Goal: Task Accomplishment & Management: Complete application form

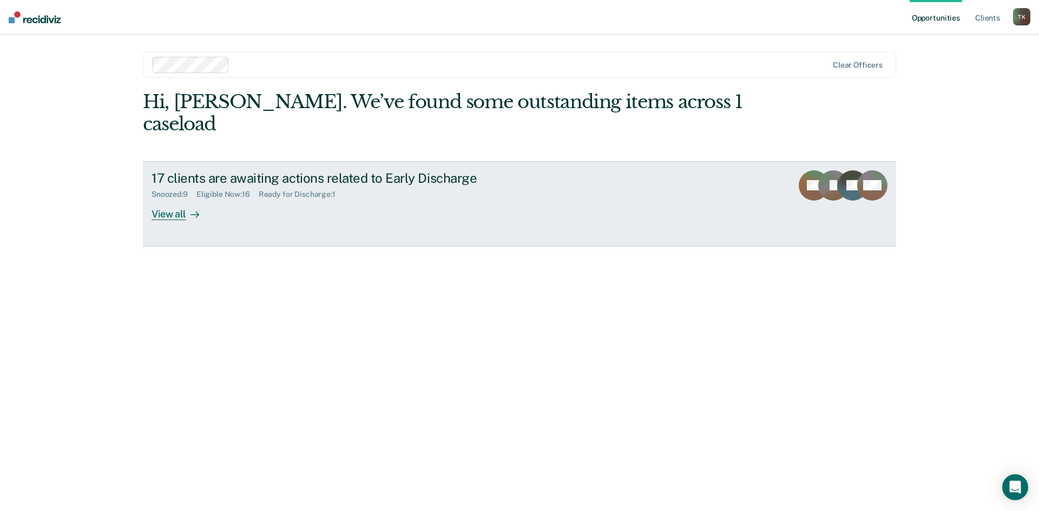
click at [167, 199] on div "View all" at bounding box center [182, 209] width 61 height 21
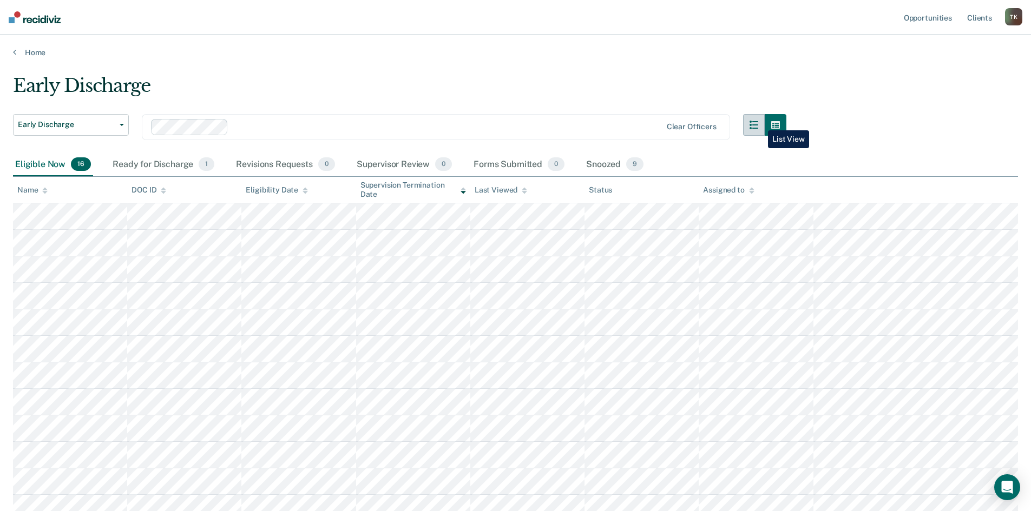
click at [758, 122] on icon "button" at bounding box center [754, 125] width 9 height 9
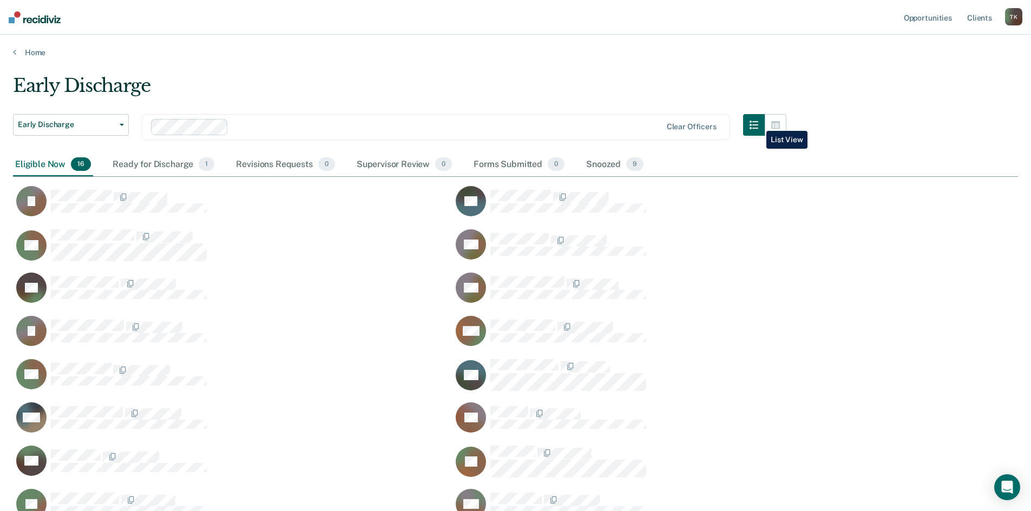
click at [758, 123] on icon "button" at bounding box center [754, 125] width 9 height 9
click at [168, 162] on div "Ready for Discharge 1" at bounding box center [163, 165] width 106 height 24
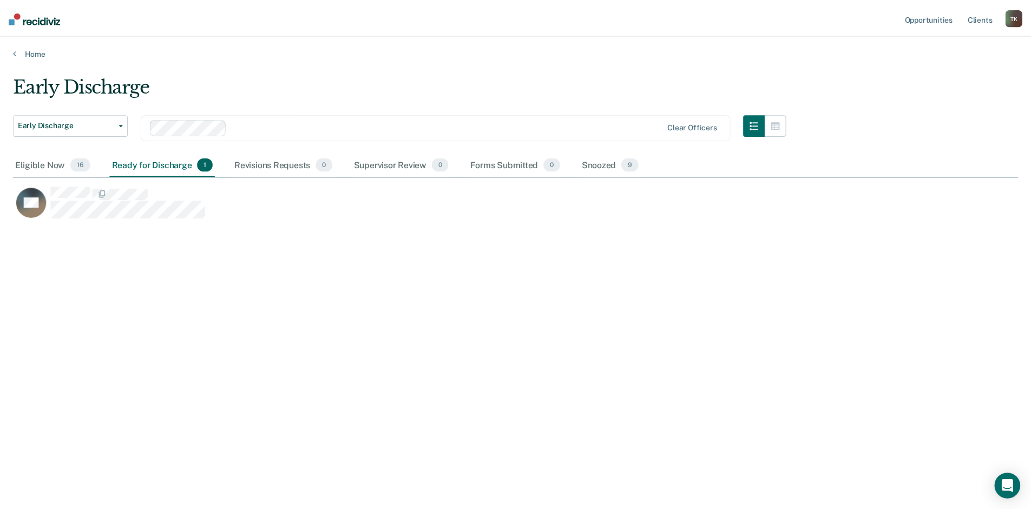
scroll to position [9, 9]
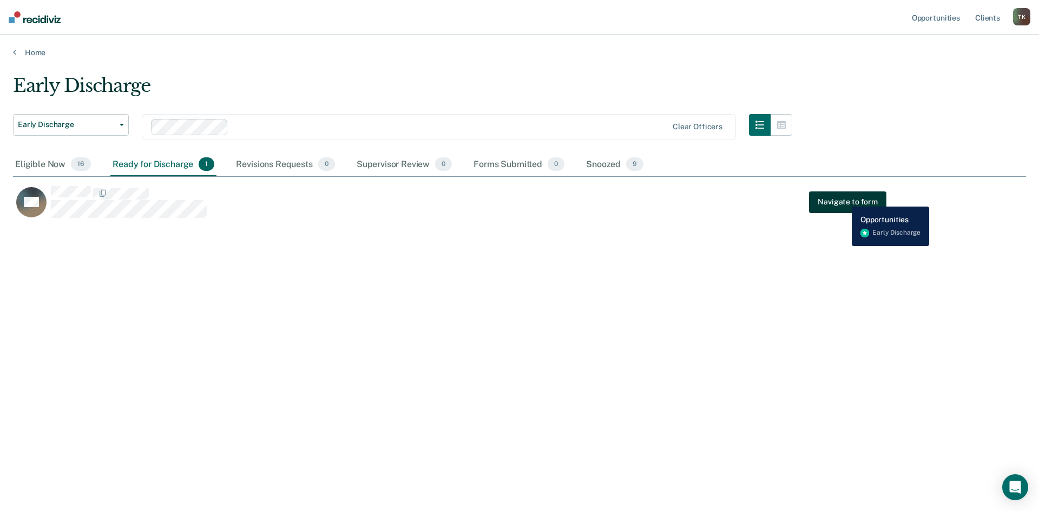
click at [844, 199] on button "Navigate to form" at bounding box center [847, 203] width 77 height 22
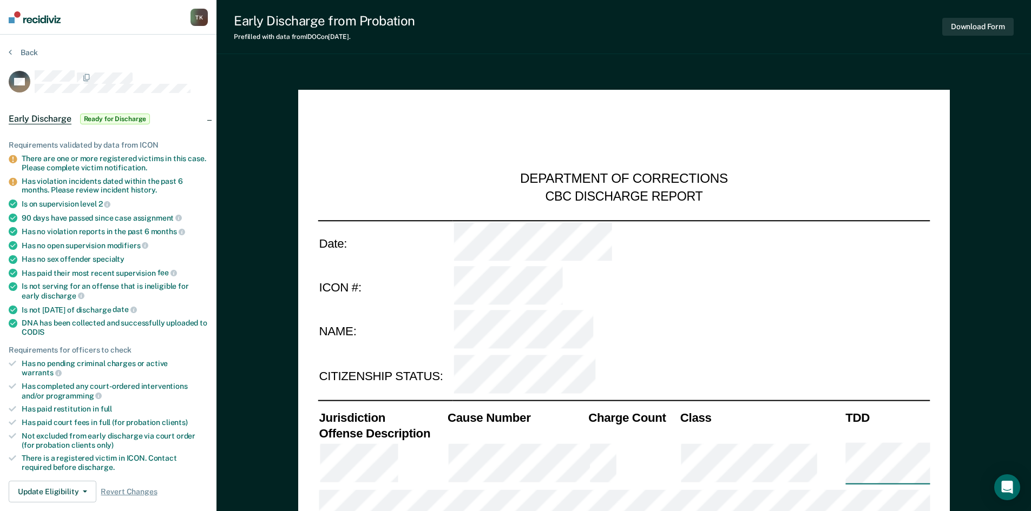
type textarea "x"
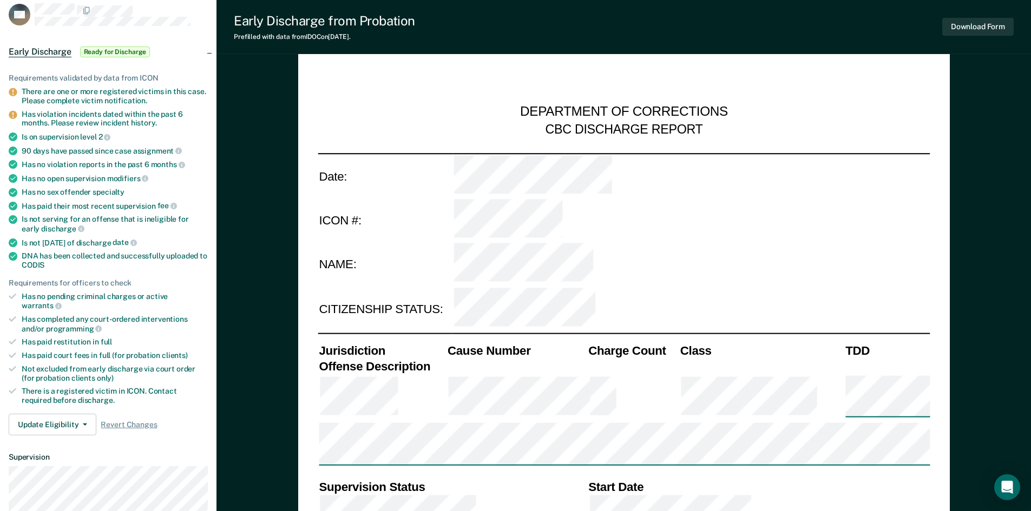
scroll to position [216, 0]
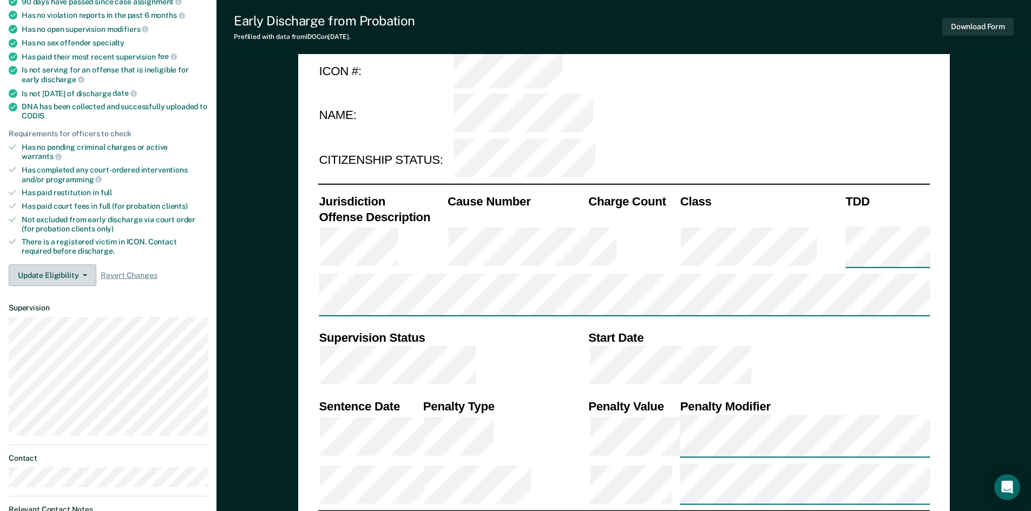
click at [84, 274] on icon "button" at bounding box center [85, 275] width 4 height 2
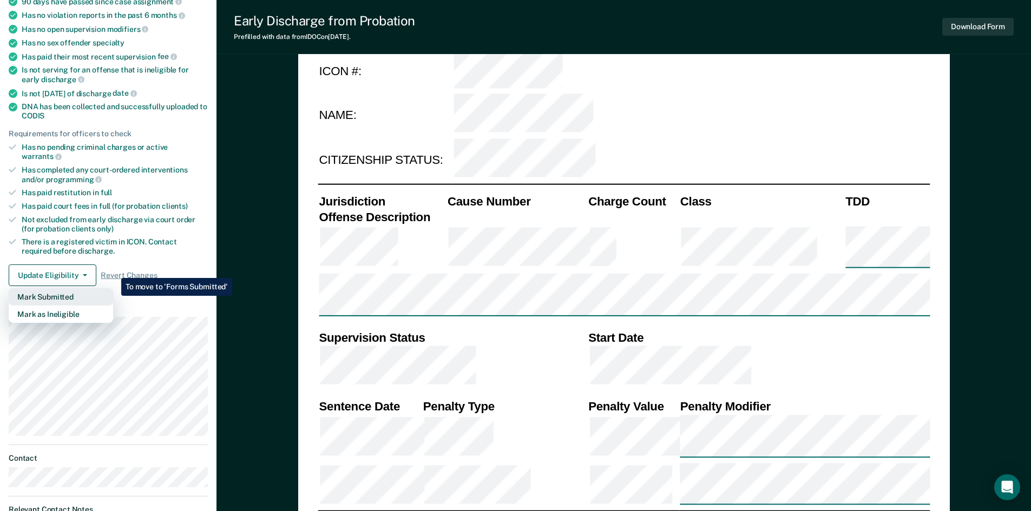
scroll to position [0, 0]
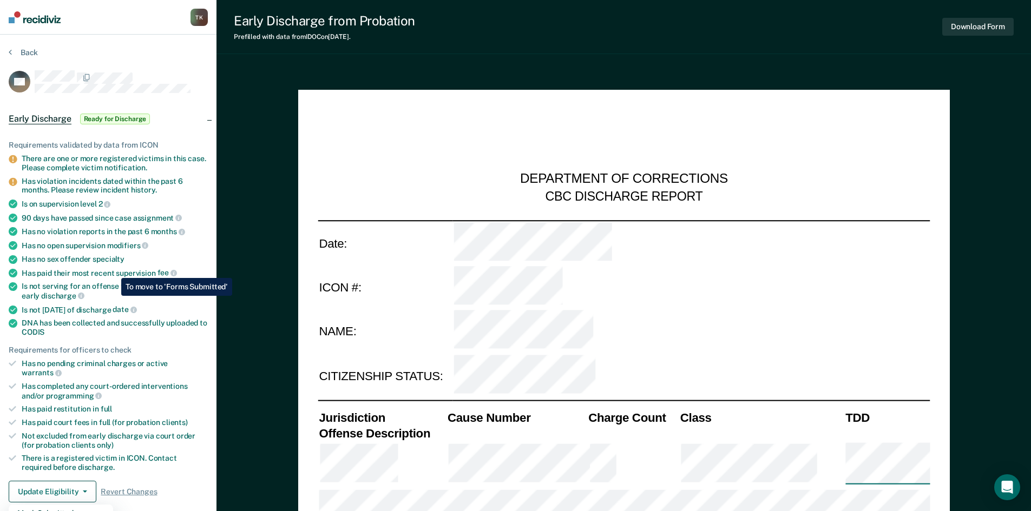
click at [113, 119] on span "Ready for Discharge" at bounding box center [115, 119] width 70 height 11
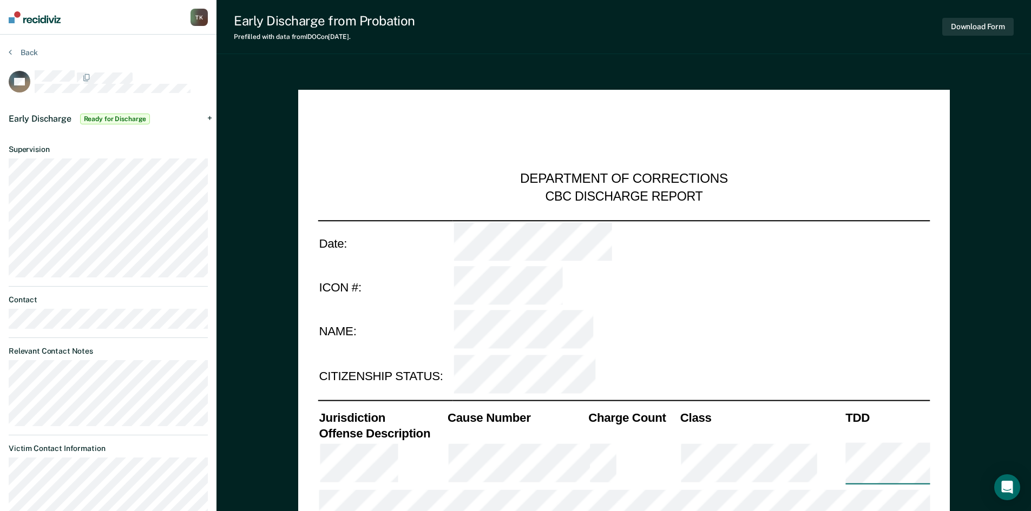
click at [114, 118] on span "Ready for Discharge" at bounding box center [115, 119] width 70 height 11
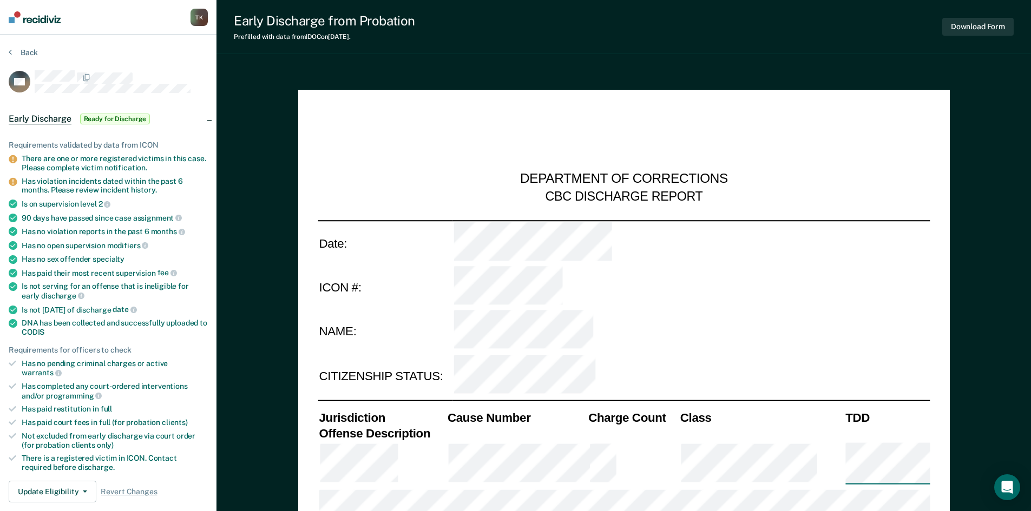
click at [114, 118] on span "Ready for Discharge" at bounding box center [115, 119] width 70 height 11
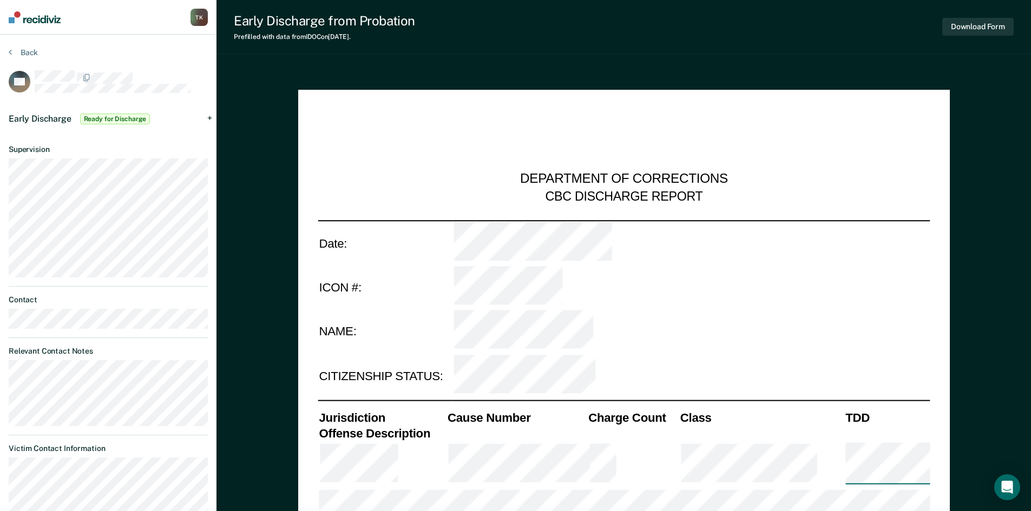
click at [114, 118] on span "Ready for Discharge" at bounding box center [115, 119] width 70 height 11
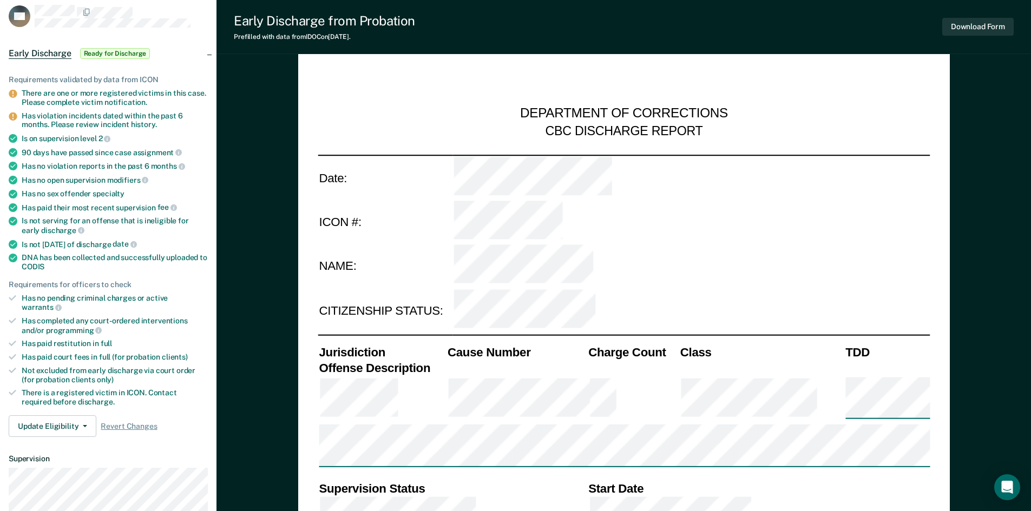
scroll to position [216, 0]
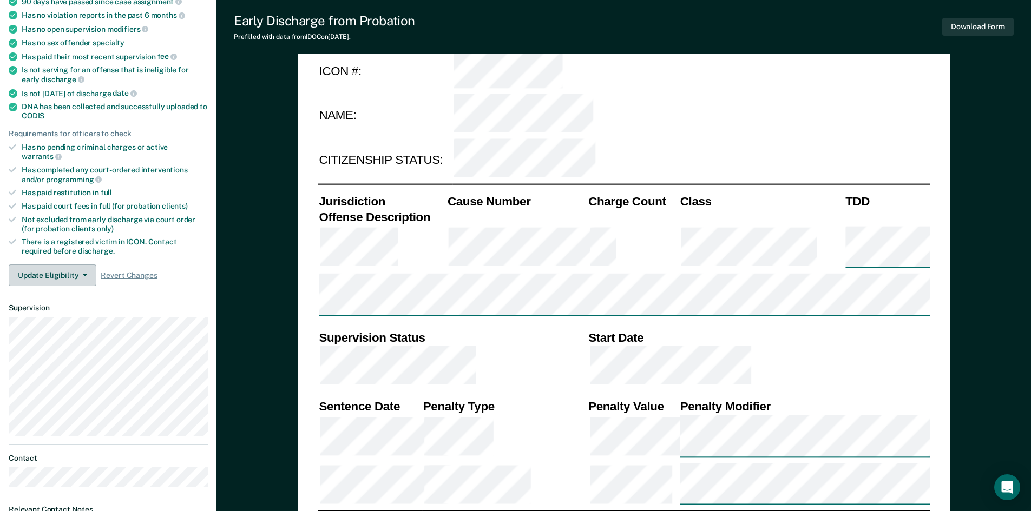
click at [86, 265] on button "Update Eligibility" at bounding box center [53, 276] width 88 height 22
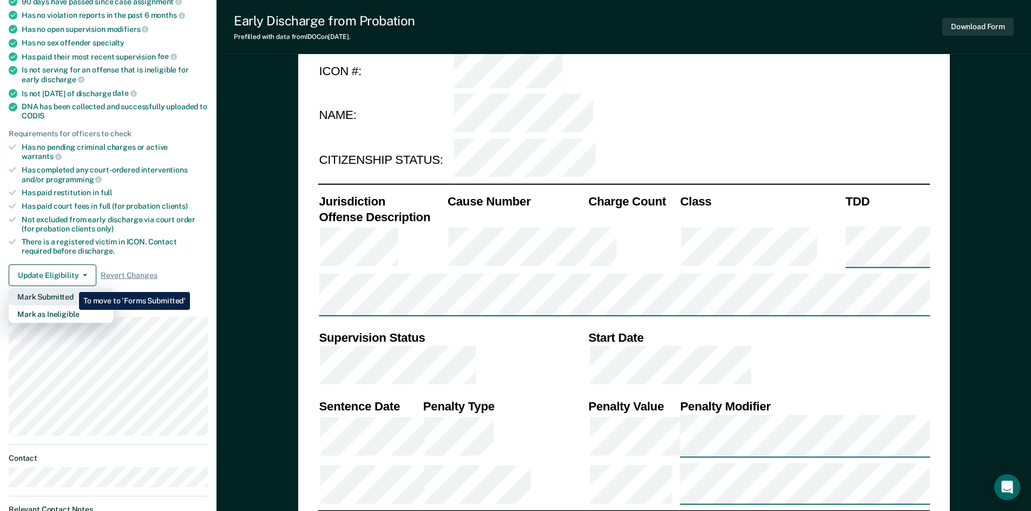
click at [71, 288] on button "Mark Submitted" at bounding box center [61, 296] width 104 height 17
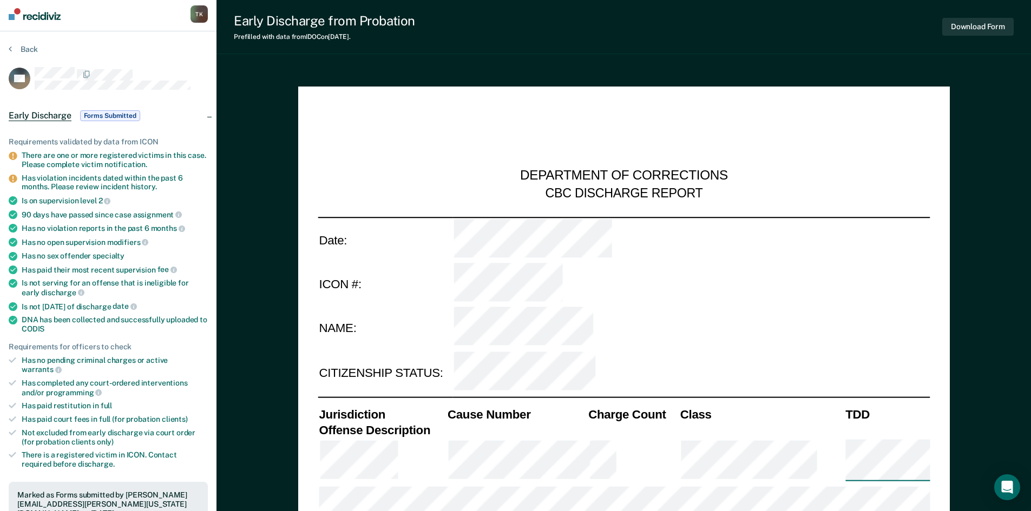
scroll to position [0, 0]
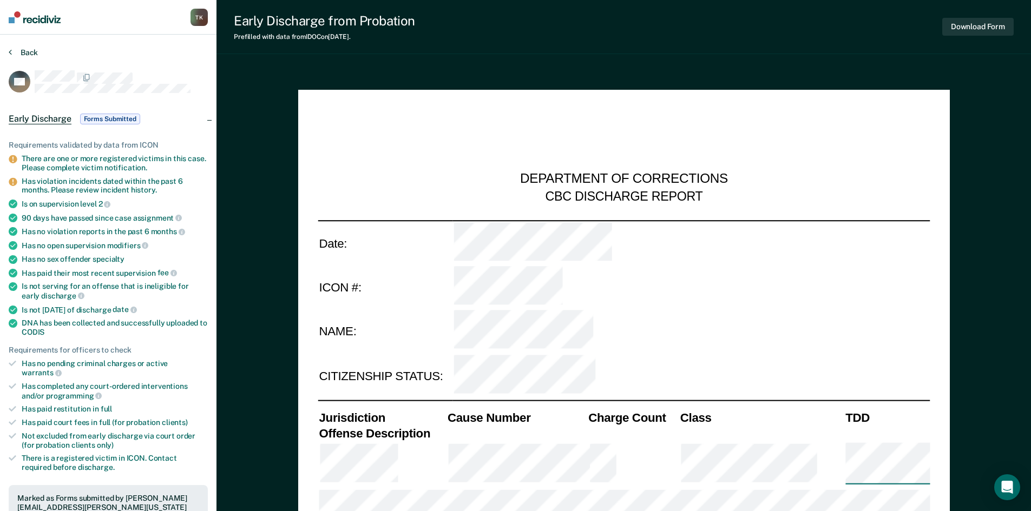
click at [16, 50] on button "Back" at bounding box center [23, 53] width 29 height 10
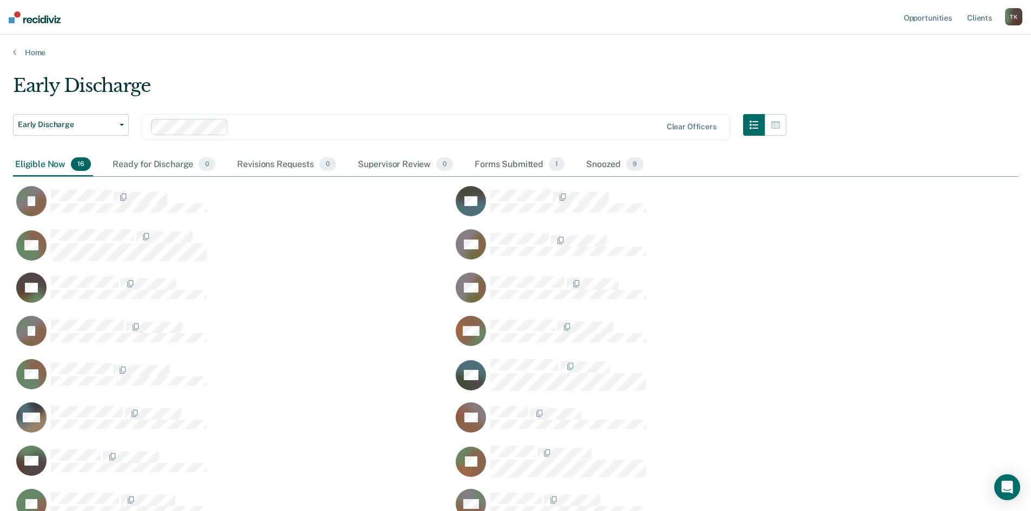
scroll to position [446, 997]
click at [780, 124] on icon "button" at bounding box center [775, 125] width 9 height 8
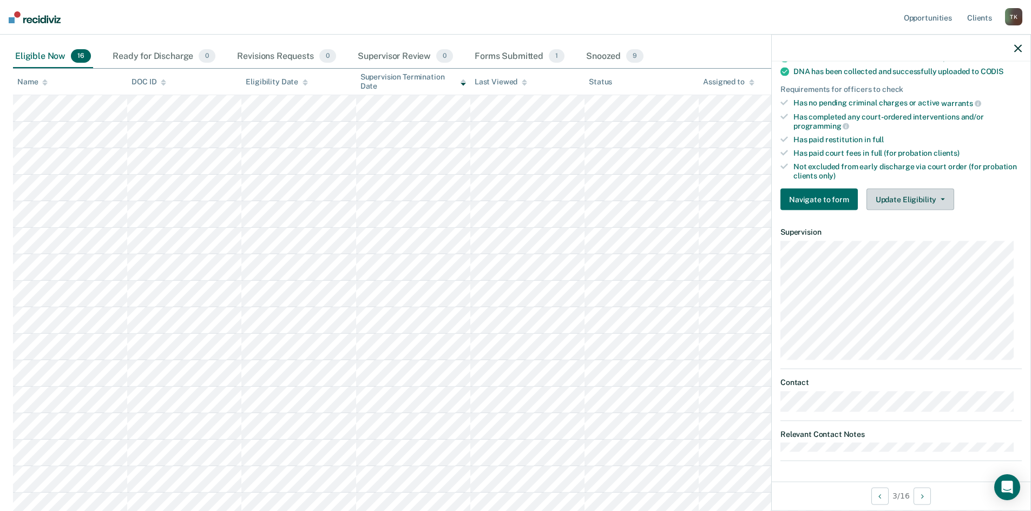
scroll to position [162, 0]
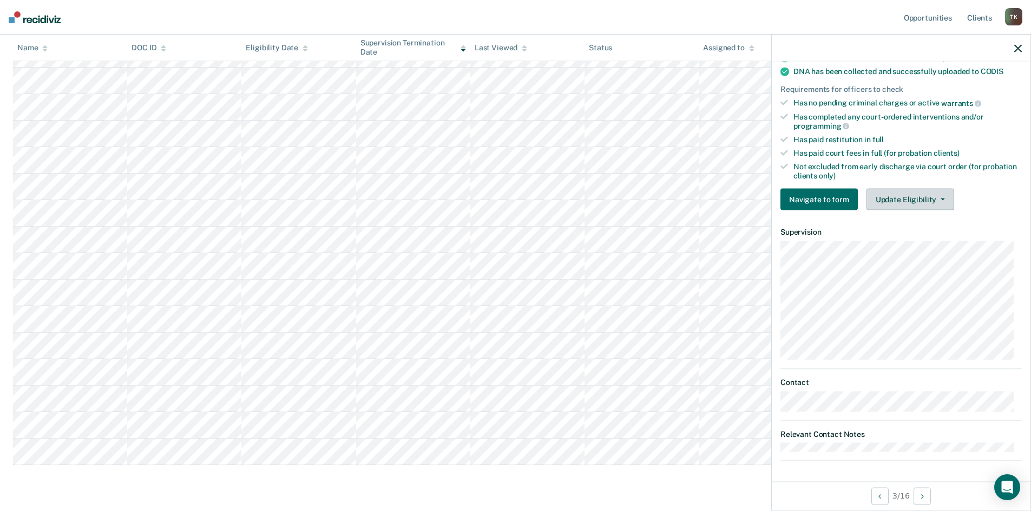
click at [940, 195] on button "Update Eligibility" at bounding box center [911, 200] width 88 height 22
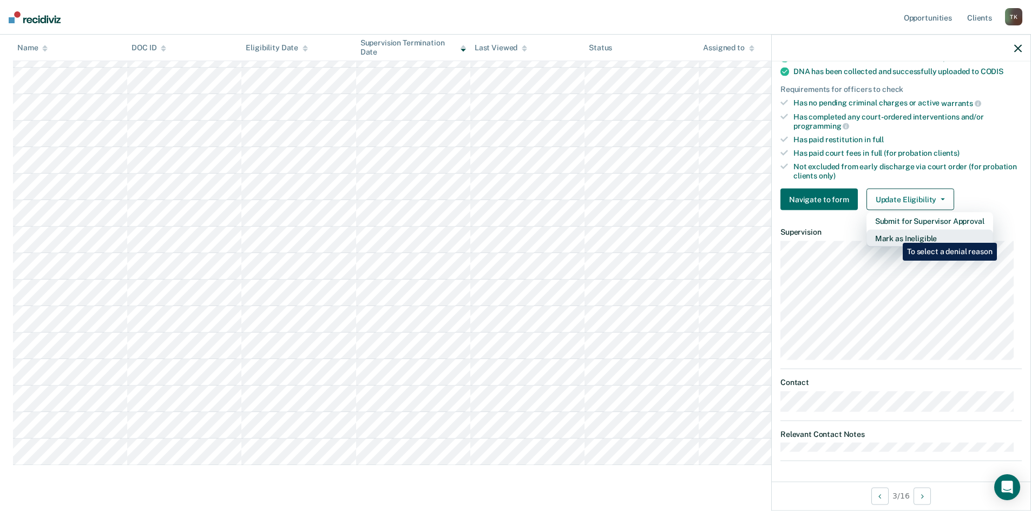
click at [895, 235] on button "Mark as Ineligible" at bounding box center [930, 238] width 127 height 17
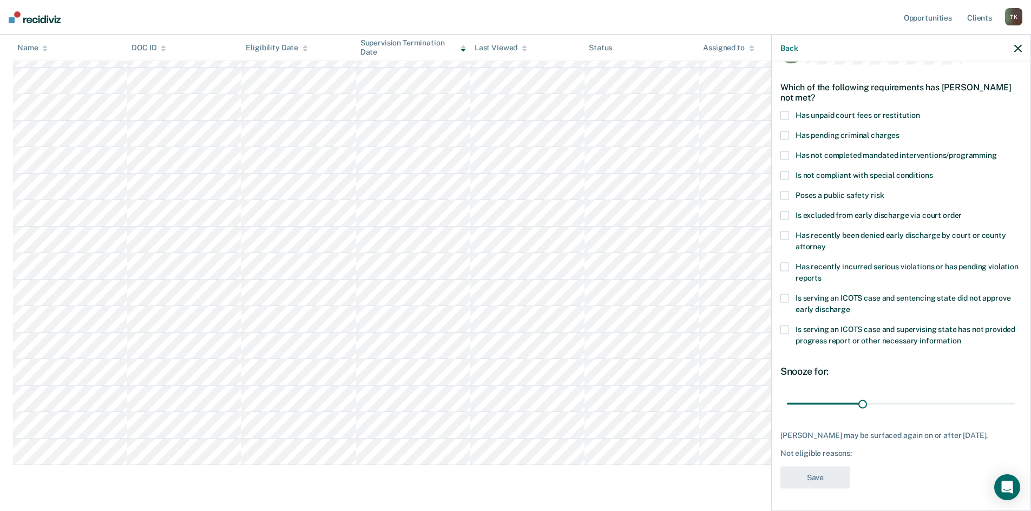
scroll to position [41, 0]
click at [784, 326] on span at bounding box center [784, 330] width 9 height 9
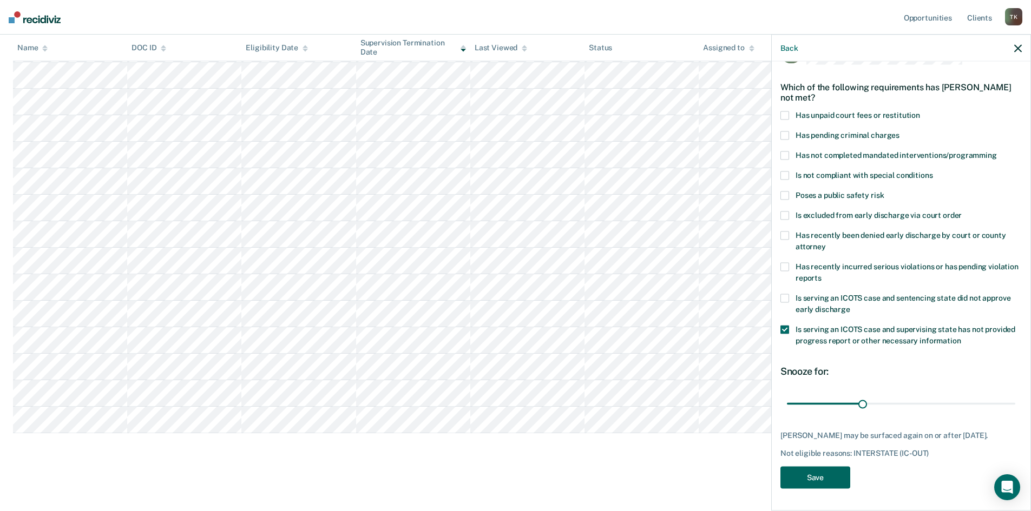
click at [825, 481] on button "Save" at bounding box center [815, 478] width 70 height 22
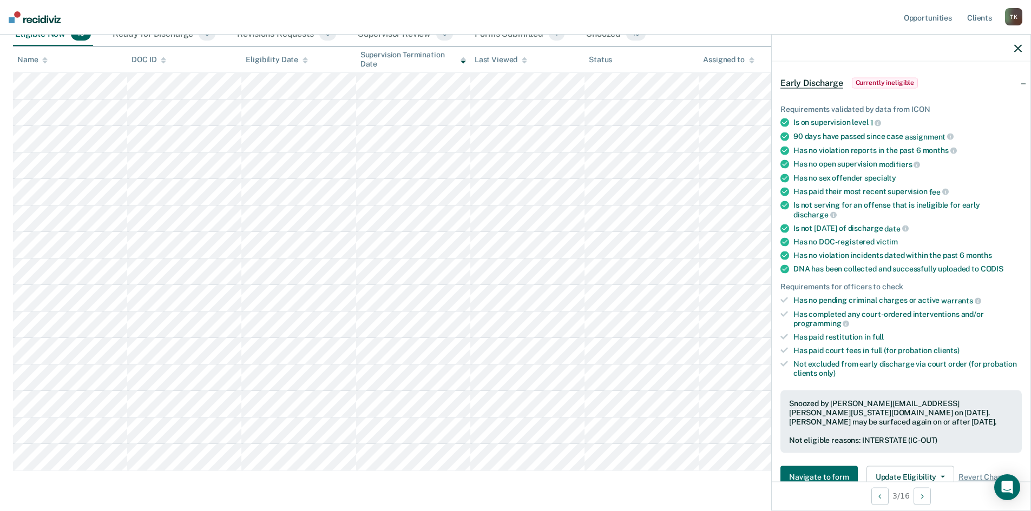
scroll to position [114, 0]
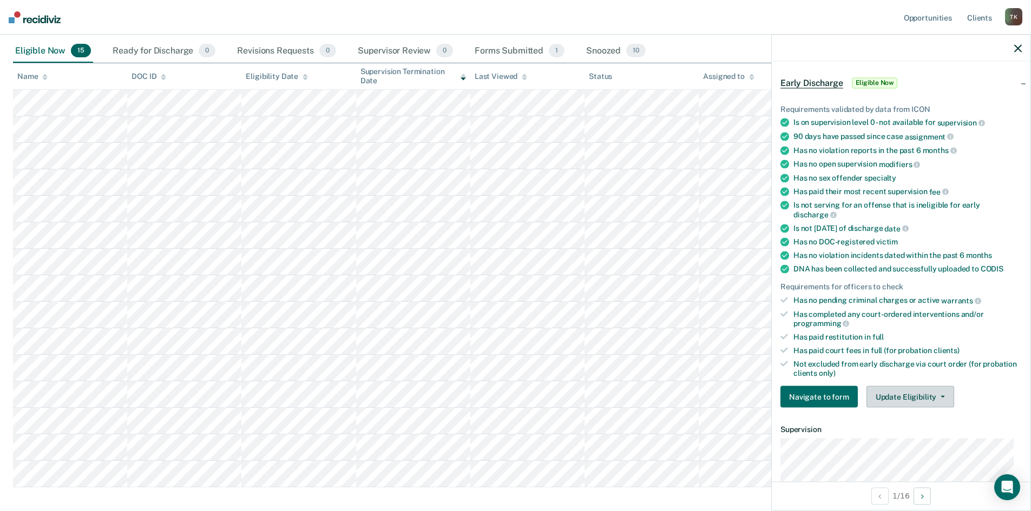
click at [941, 392] on button "Update Eligibility" at bounding box center [911, 397] width 88 height 22
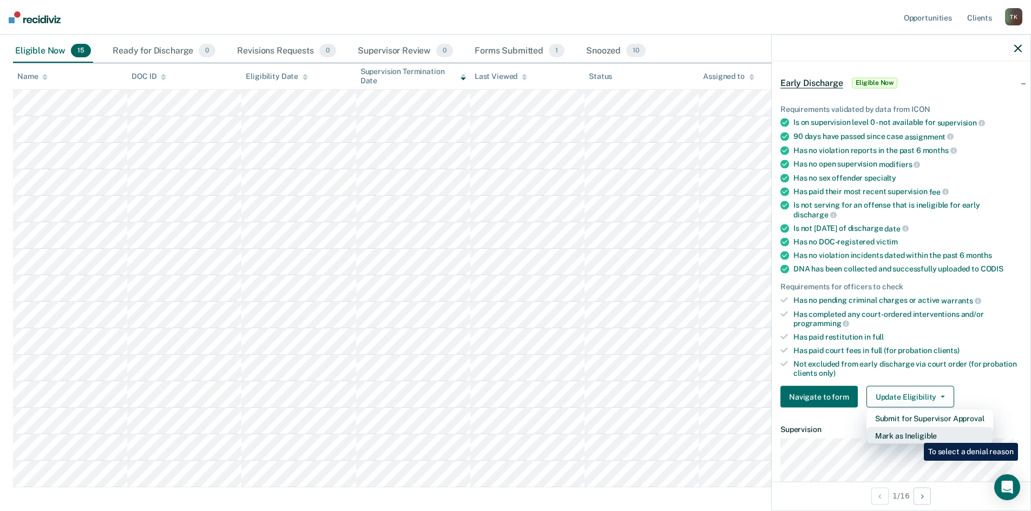
click at [916, 435] on button "Mark as Ineligible" at bounding box center [930, 436] width 127 height 17
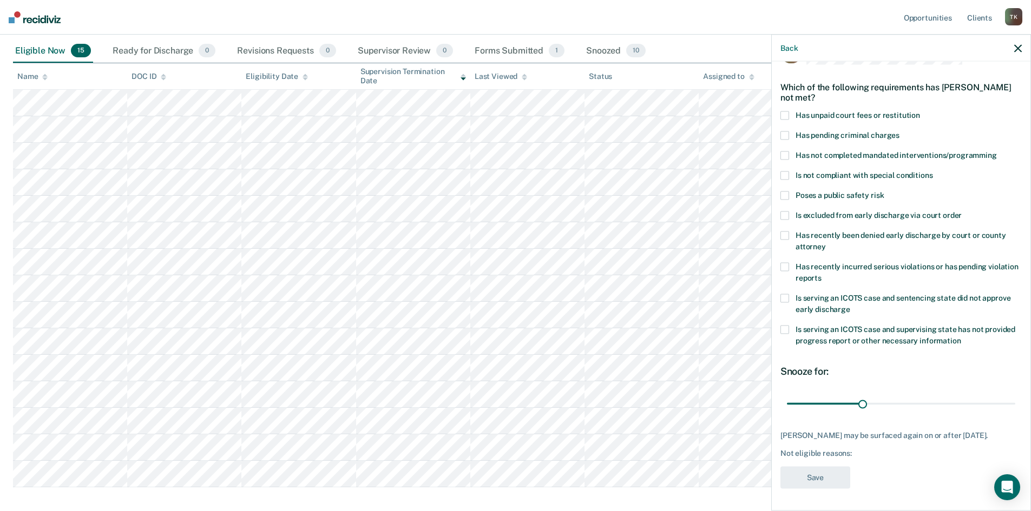
click at [784, 111] on span at bounding box center [784, 115] width 9 height 9
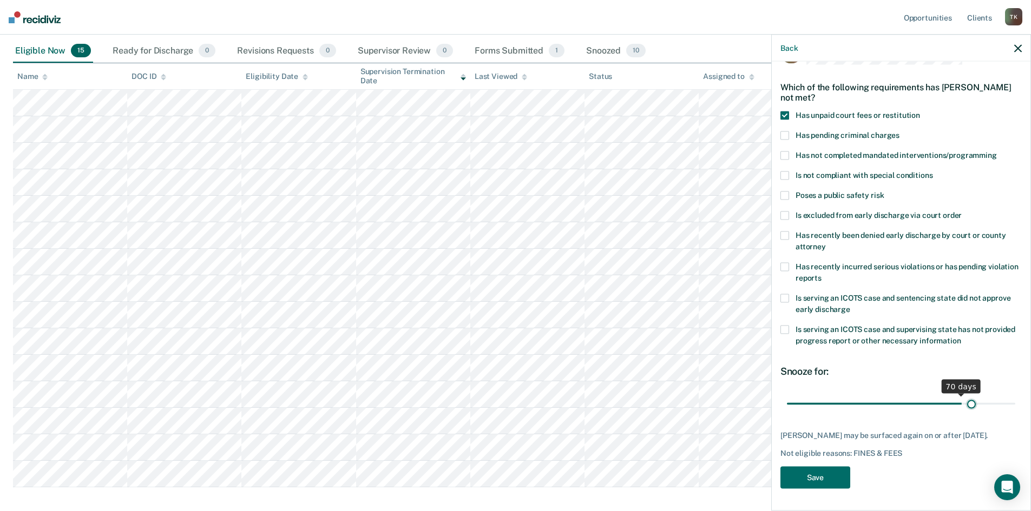
scroll to position [41, 0]
drag, startPoint x: 861, startPoint y: 393, endPoint x: 1008, endPoint y: 396, distance: 147.2
type input "90"
click at [1008, 396] on input "range" at bounding box center [901, 404] width 228 height 19
click at [821, 478] on button "Save" at bounding box center [815, 478] width 70 height 22
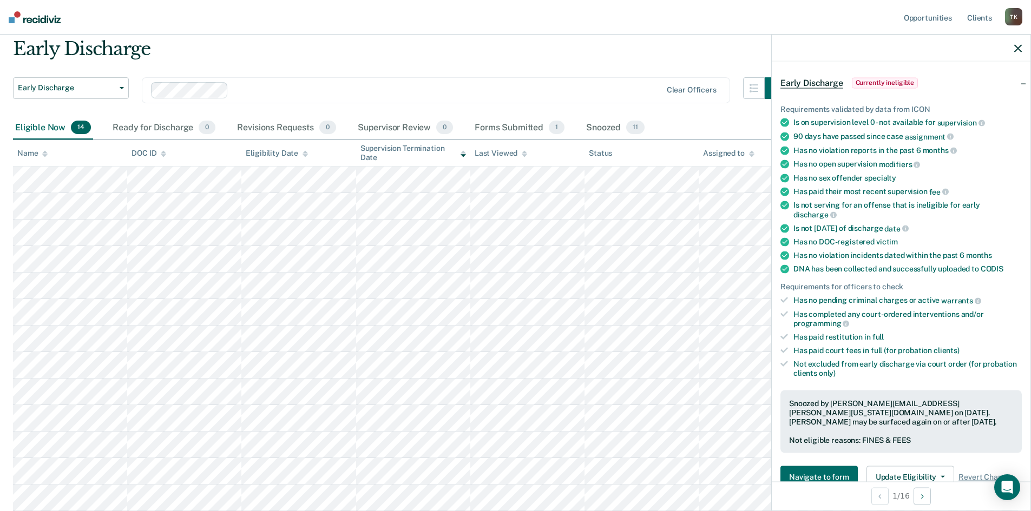
scroll to position [54, 0]
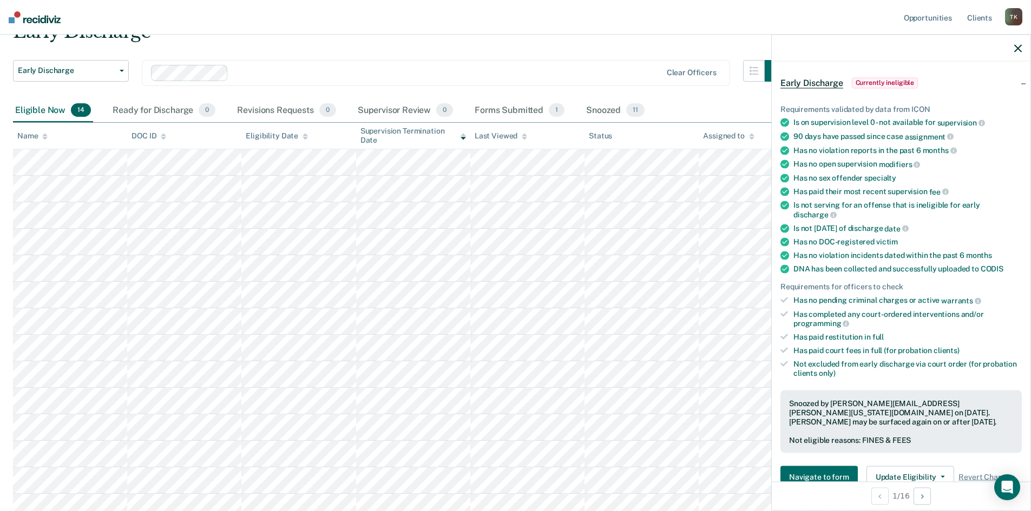
click at [1019, 48] on icon "button" at bounding box center [1018, 48] width 8 height 8
